Goal: Obtain resource: Obtain resource

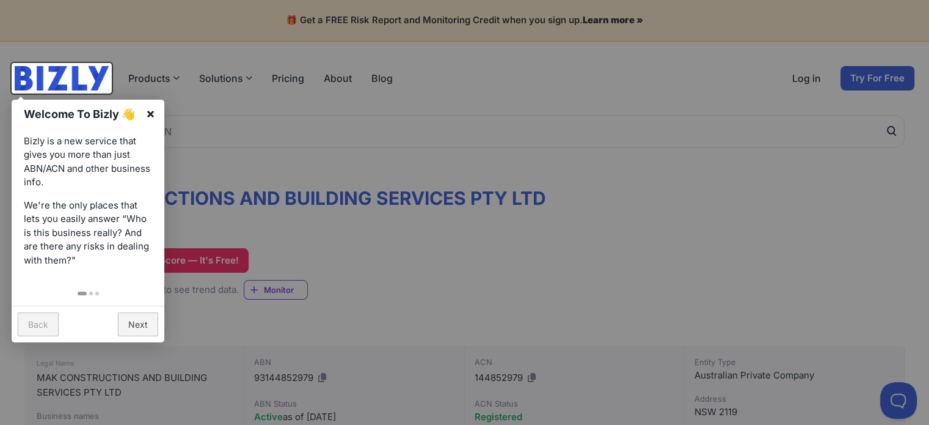
click at [149, 111] on link "×" at bounding box center [150, 113] width 27 height 27
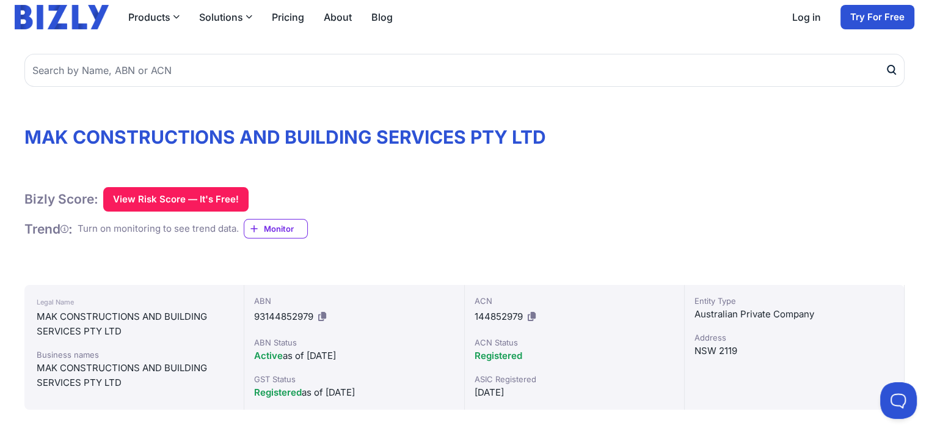
scroll to position [122, 0]
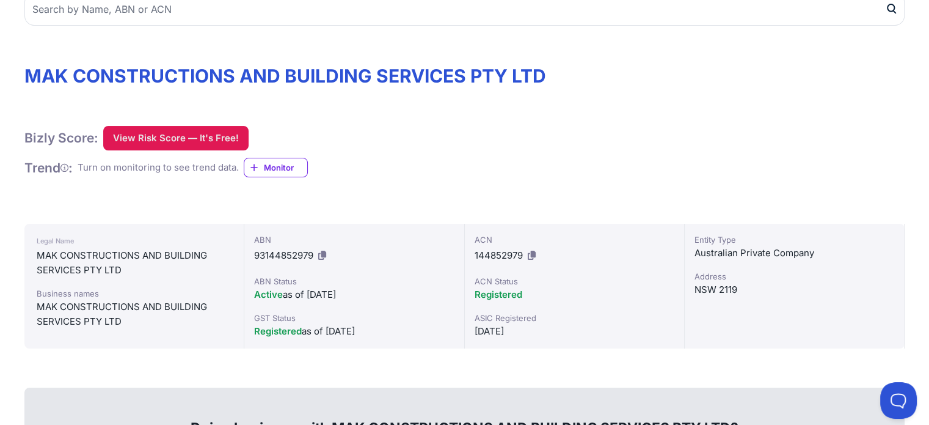
click at [193, 134] on button "View Risk Score — It's Free!" at bounding box center [175, 138] width 145 height 24
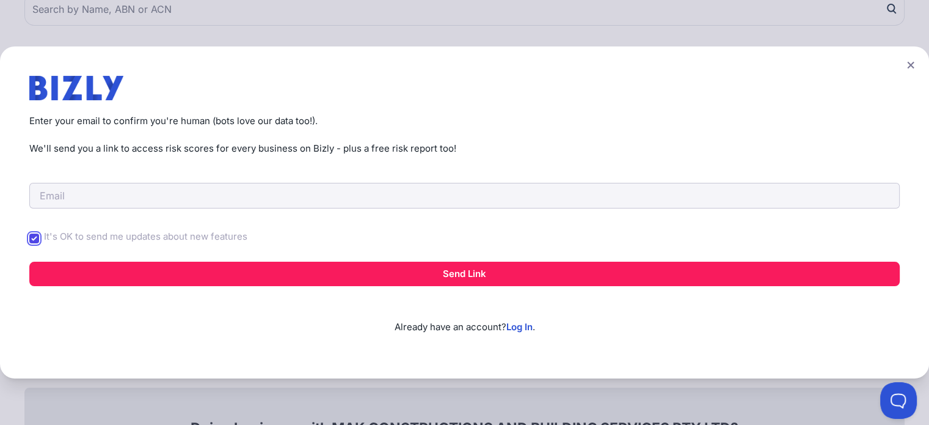
click at [31, 241] on input "It's OK to send me updates about new features" at bounding box center [34, 238] width 10 height 10
checkbox input "false"
click at [59, 195] on input "email" at bounding box center [464, 196] width 871 height 26
type input "[EMAIL_ADDRESS][DOMAIN_NAME]"
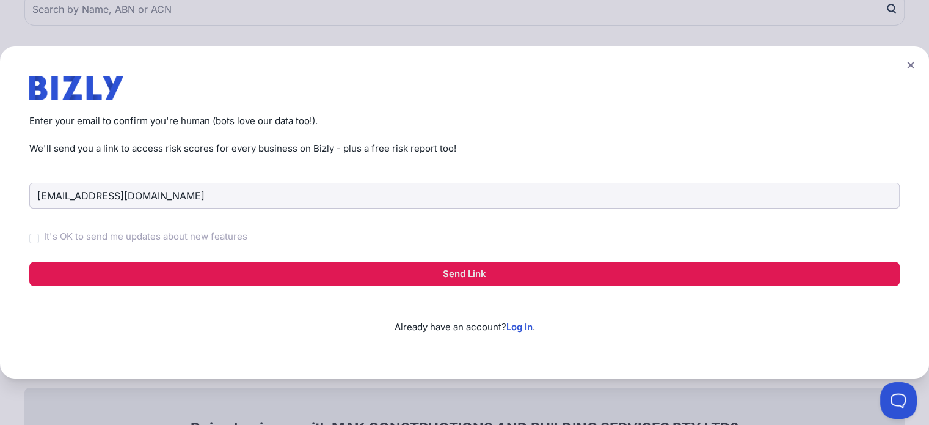
click at [480, 272] on button "Send Link" at bounding box center [464, 273] width 871 height 24
